Goal: Task Accomplishment & Management: Manage account settings

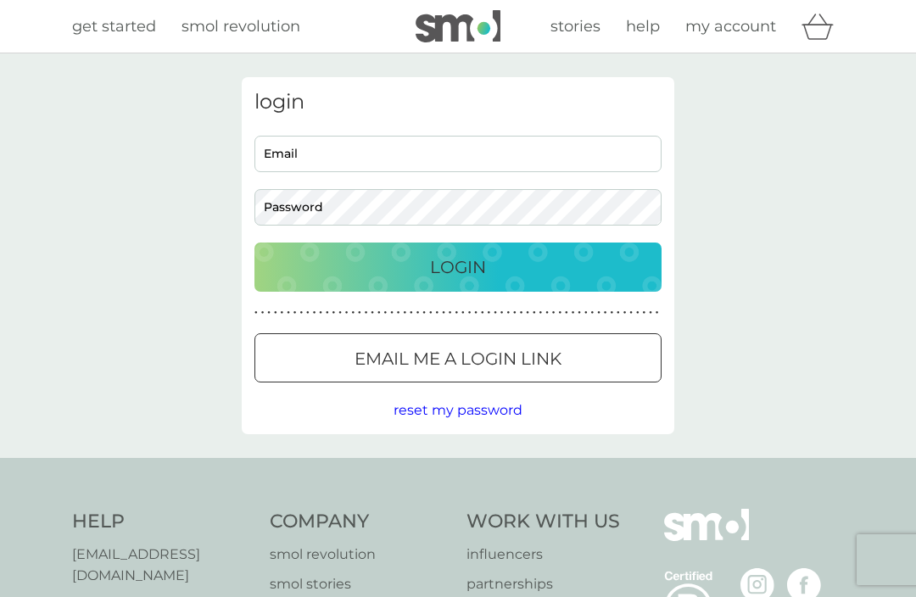
click at [347, 159] on input "Email" at bounding box center [457, 154] width 407 height 36
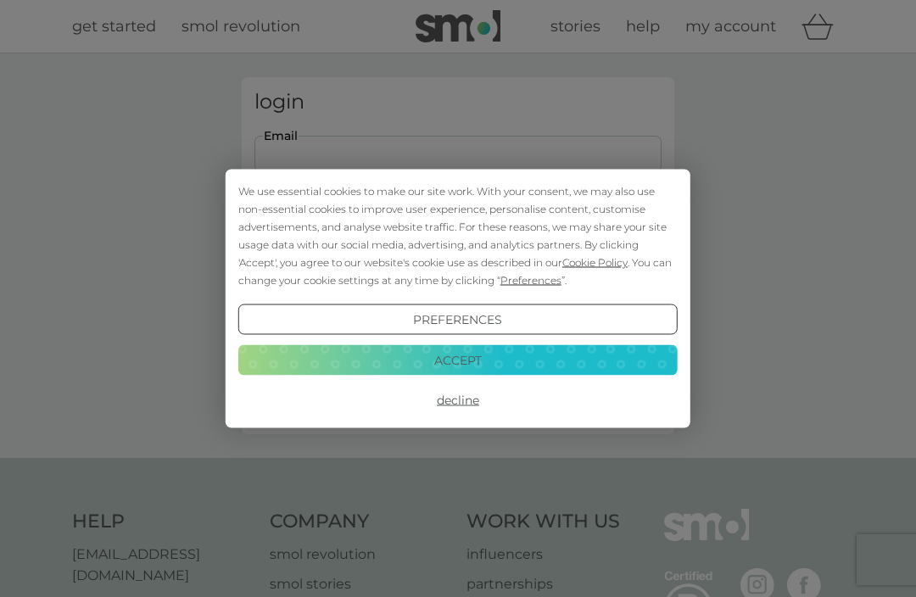
type input "lendunc@btinternet.com"
click at [458, 266] on button "Login" at bounding box center [457, 267] width 407 height 49
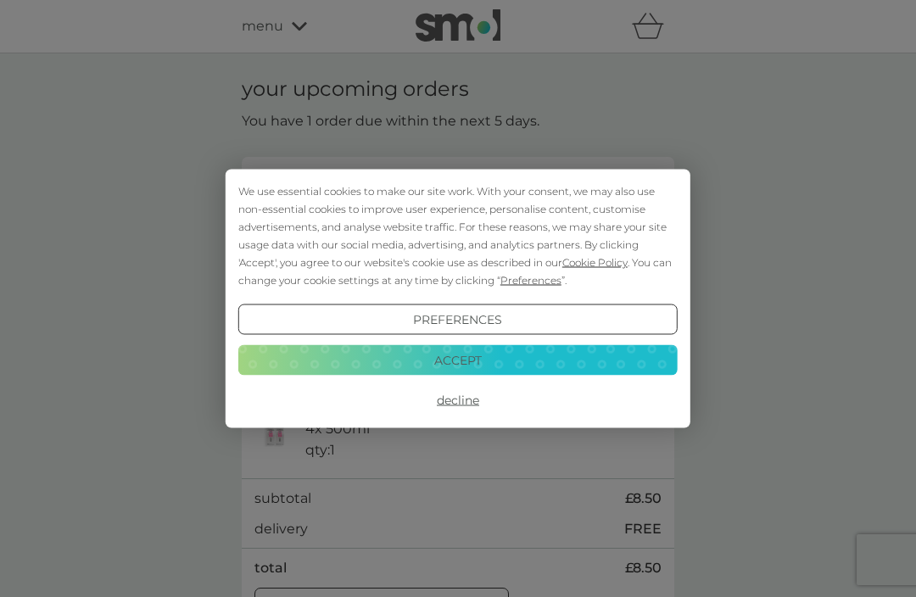
click at [464, 399] on button "Decline" at bounding box center [457, 400] width 439 height 31
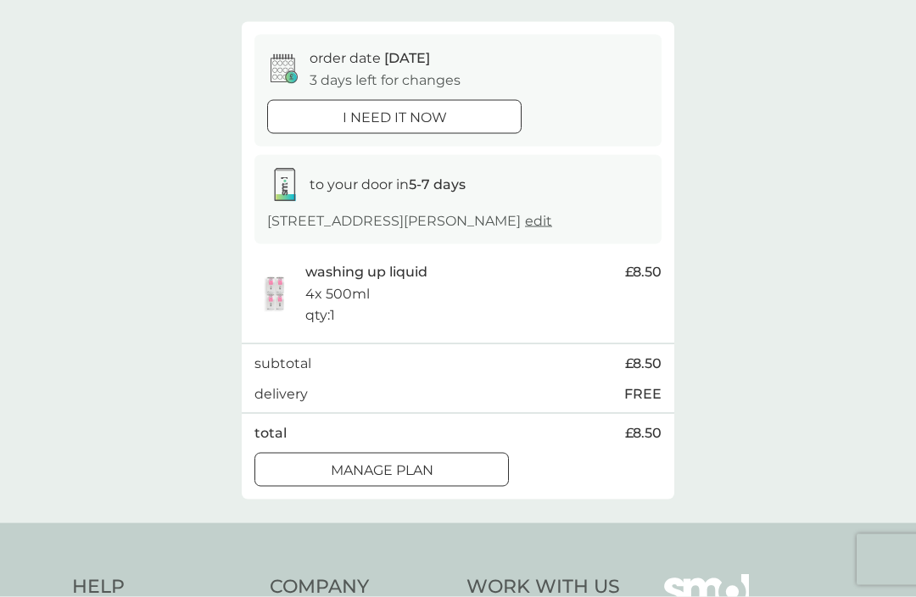
scroll to position [136, 0]
click at [383, 461] on div at bounding box center [381, 469] width 61 height 18
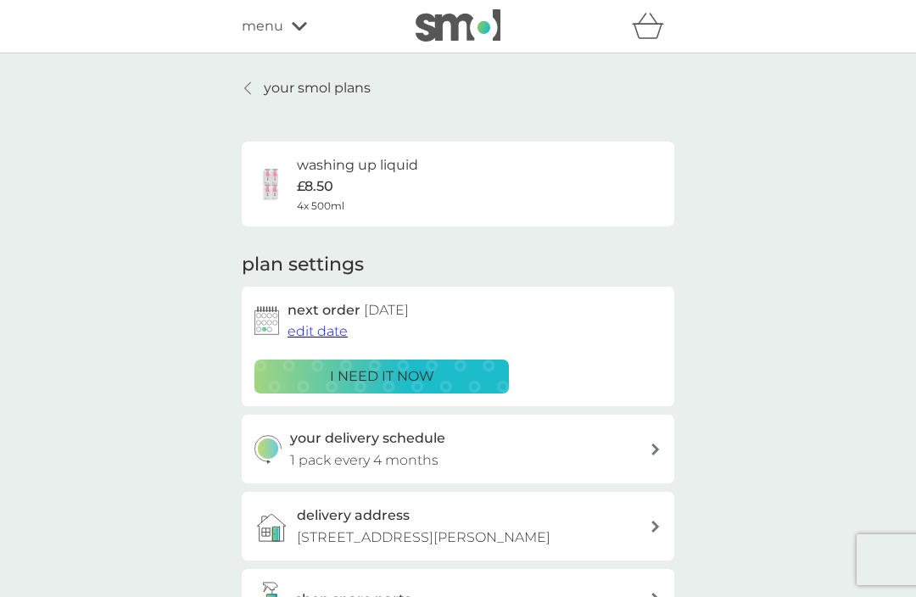
click at [324, 323] on span "edit date" at bounding box center [317, 331] width 60 height 16
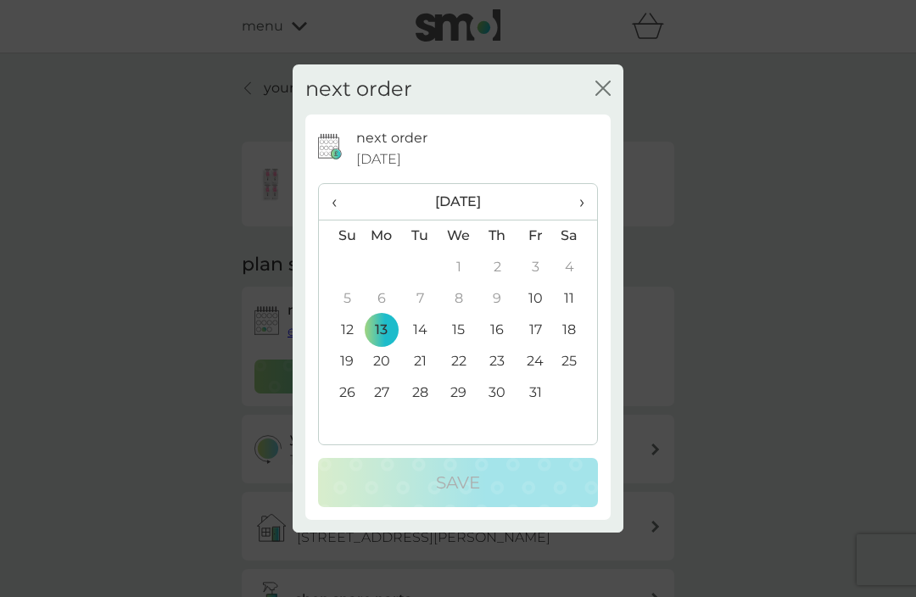
click at [583, 220] on span "›" at bounding box center [575, 202] width 17 height 36
click at [505, 377] on td "20" at bounding box center [497, 361] width 38 height 31
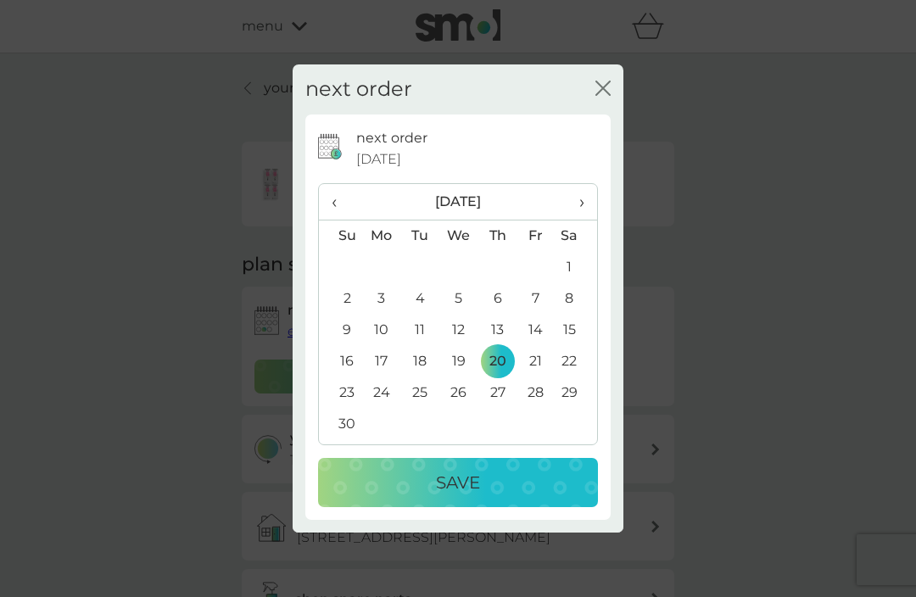
click at [444, 496] on p "Save" at bounding box center [458, 482] width 44 height 27
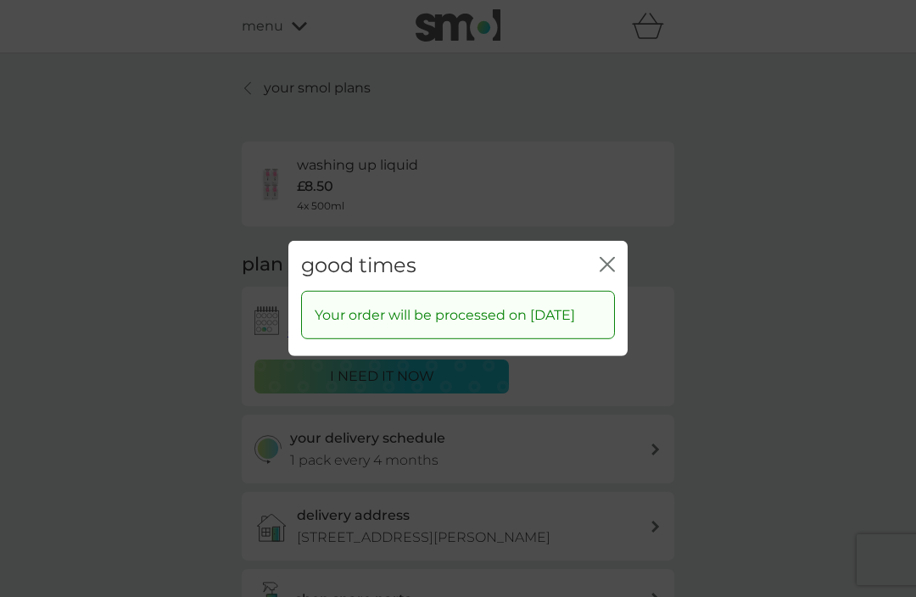
click at [611, 271] on icon "close" at bounding box center [610, 265] width 7 height 14
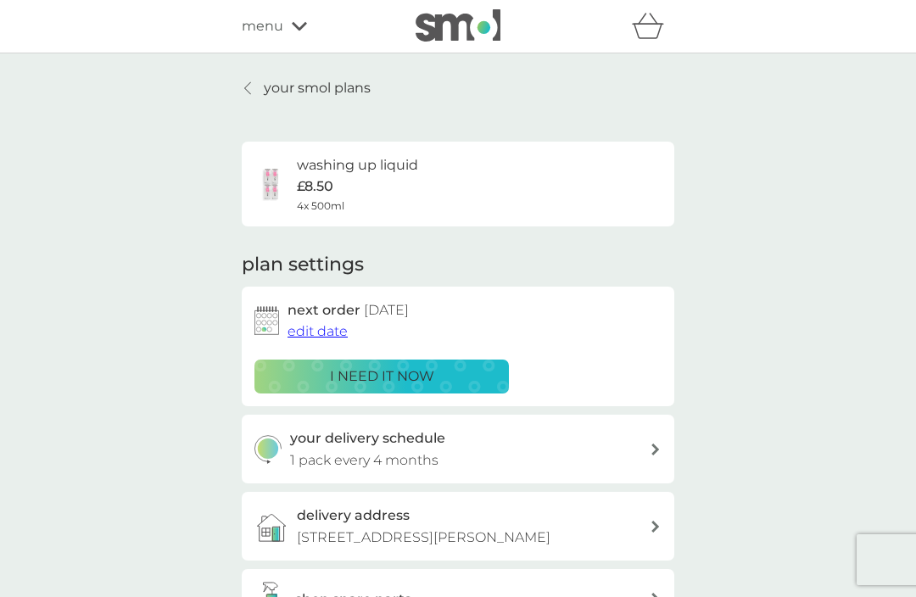
click at [282, 89] on p "your smol plans" at bounding box center [317, 88] width 107 height 22
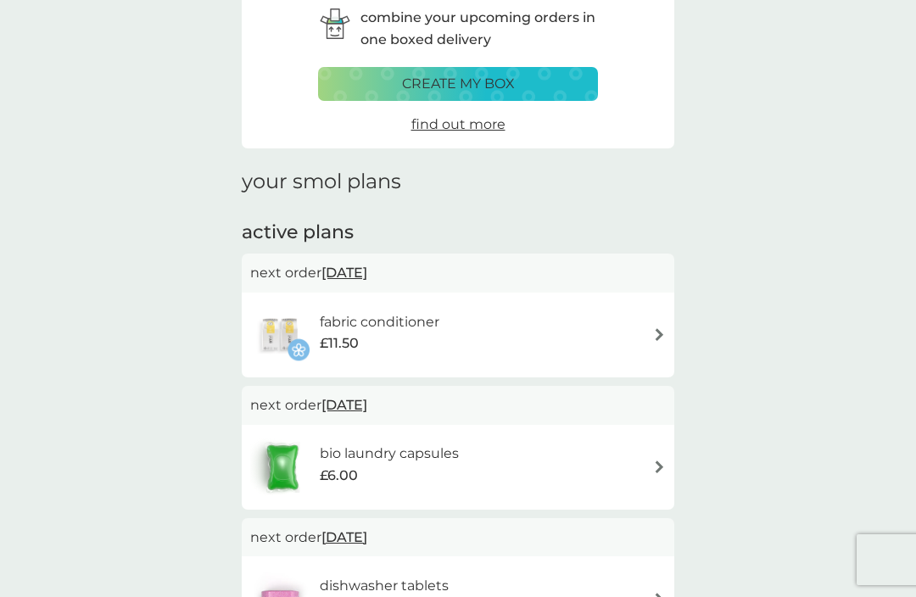
scroll to position [84, 0]
click at [641, 323] on div "fabric conditioner £11.50" at bounding box center [458, 333] width 416 height 59
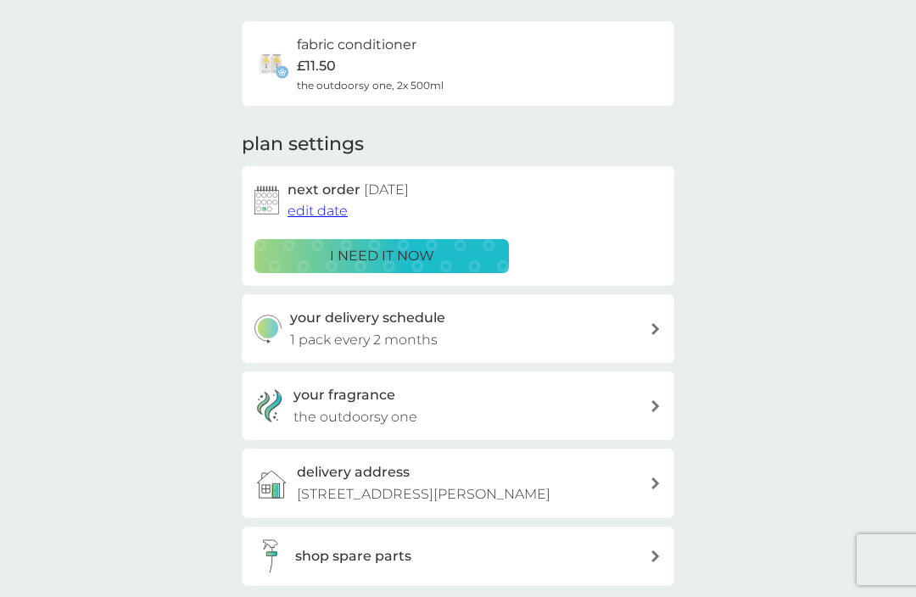
scroll to position [123, 0]
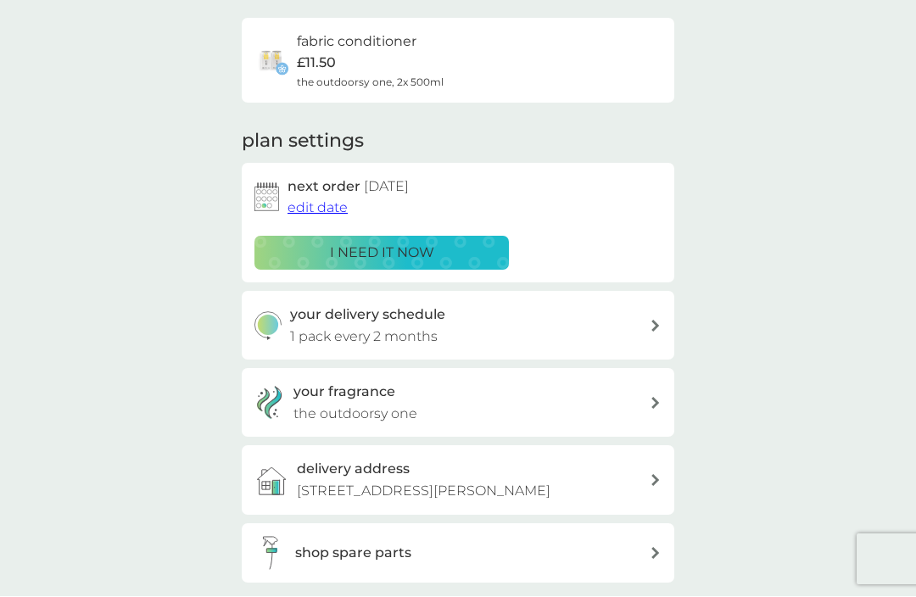
click at [382, 243] on p "i need it now" at bounding box center [382, 254] width 104 height 22
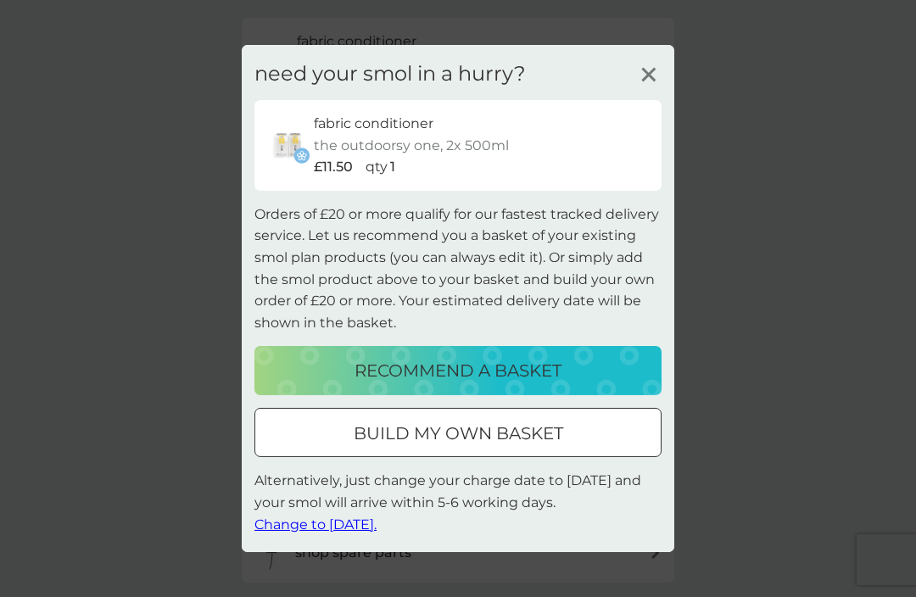
click at [652, 81] on line at bounding box center [648, 75] width 13 height 13
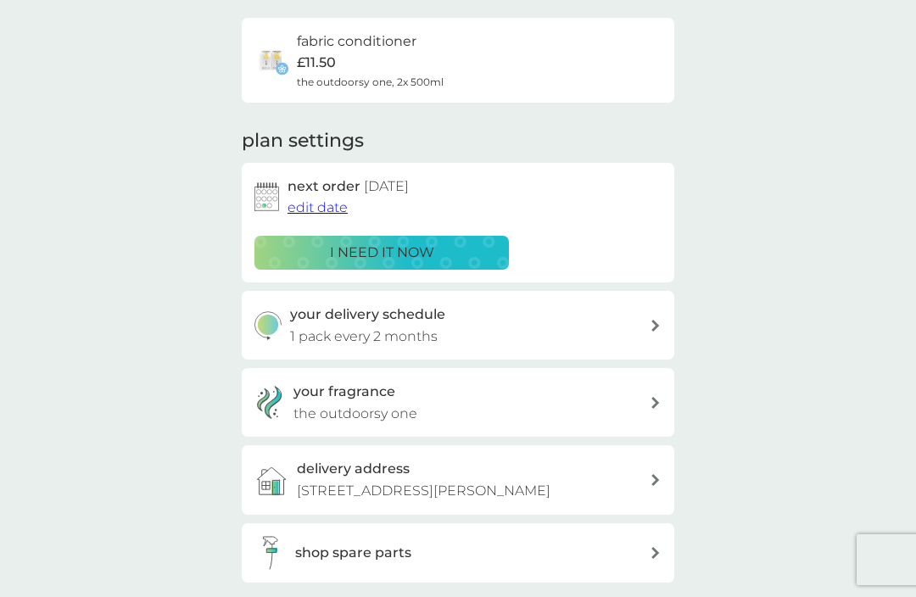
click at [631, 316] on div "your delivery schedule 1 pack every 2 months" at bounding box center [470, 325] width 360 height 43
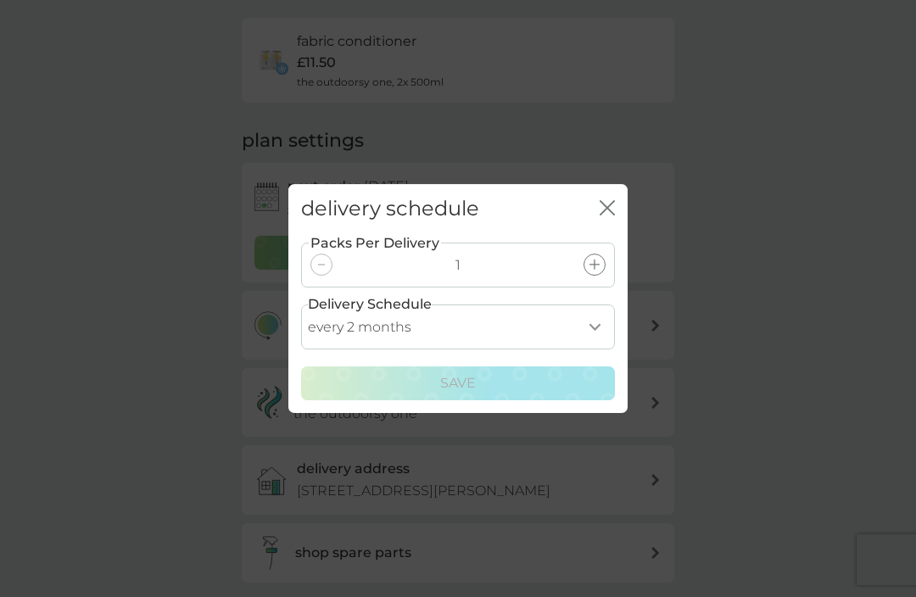
click at [595, 346] on select "every 1 month every 2 months every 3 months every 4 months every 5 months every…" at bounding box center [458, 326] width 314 height 45
select select "1"
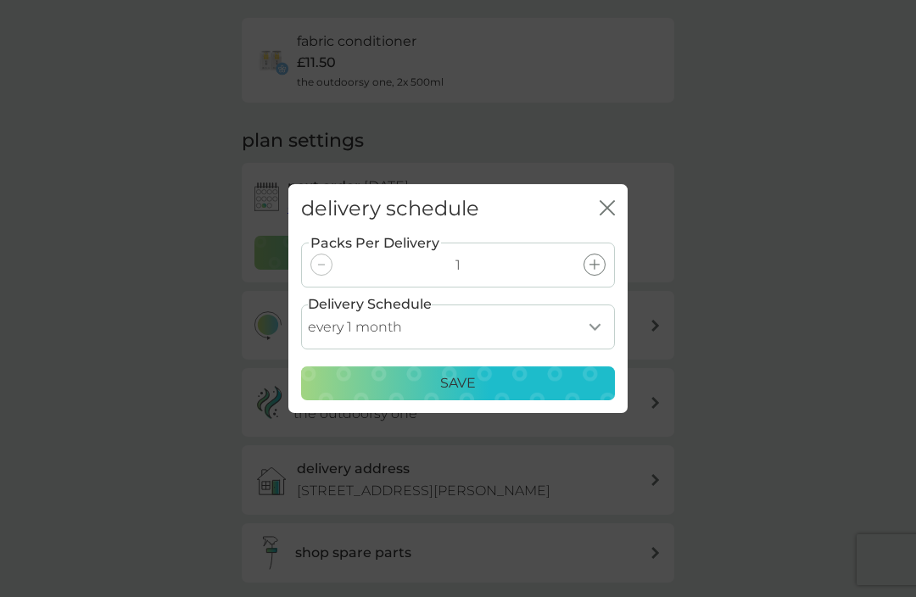
click at [474, 394] on p "Save" at bounding box center [458, 383] width 36 height 22
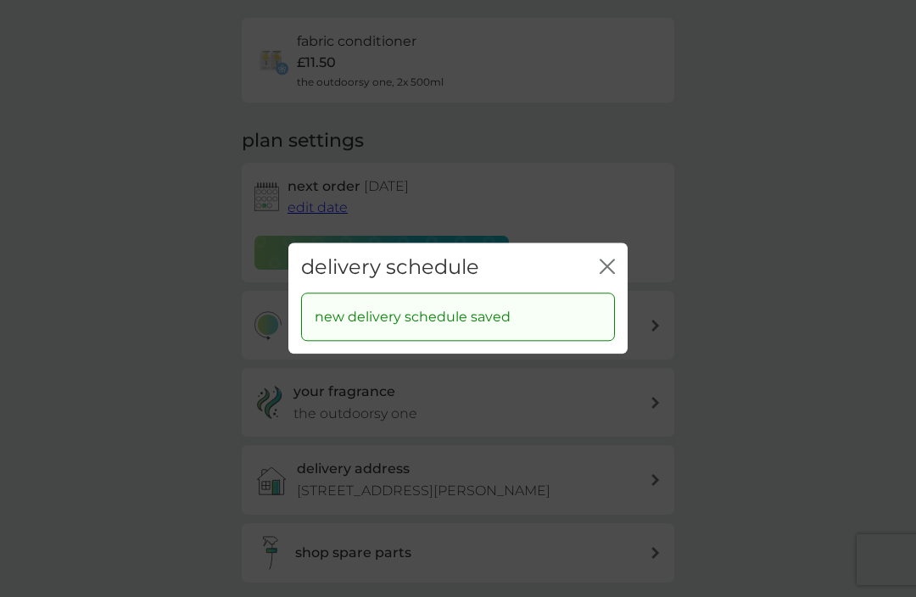
click at [611, 274] on icon "close" at bounding box center [607, 266] width 15 height 15
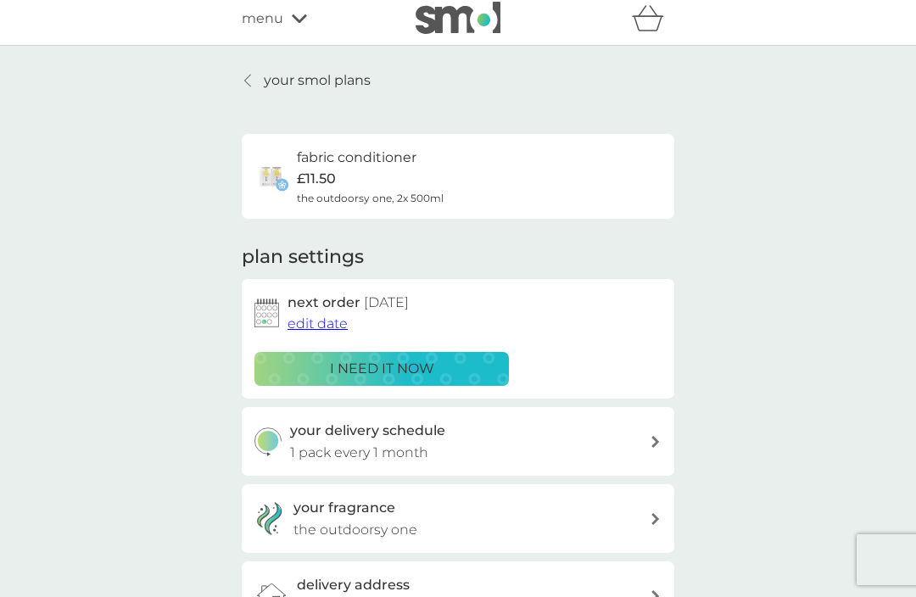
scroll to position [0, 0]
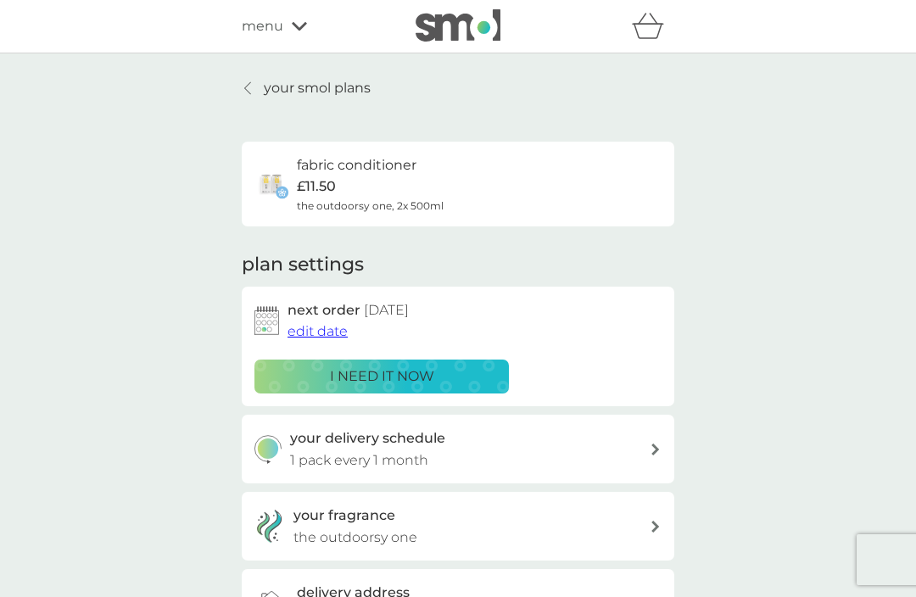
click at [277, 81] on p "your smol plans" at bounding box center [317, 88] width 107 height 22
